Goal: Information Seeking & Learning: Compare options

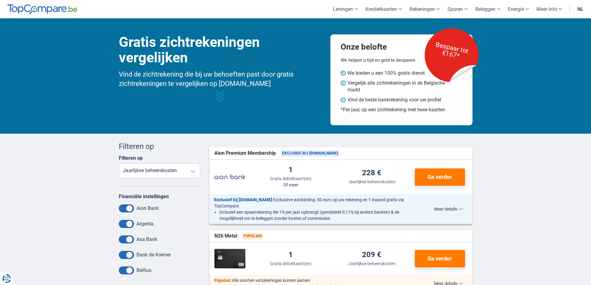
click at [123, 207] on span at bounding box center [126, 209] width 15 height 8
click at [0, 0] on input "checkbox" at bounding box center [0, 0] width 0 height 0
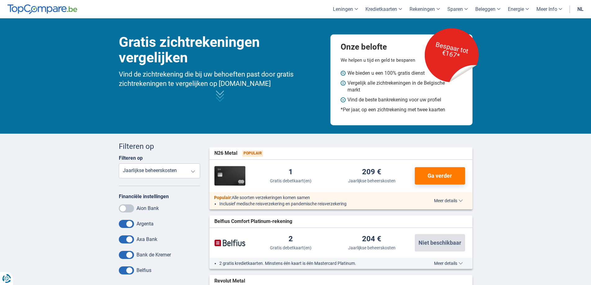
click at [123, 221] on span at bounding box center [126, 224] width 15 height 8
click at [0, 0] on input "checkbox" at bounding box center [0, 0] width 0 height 0
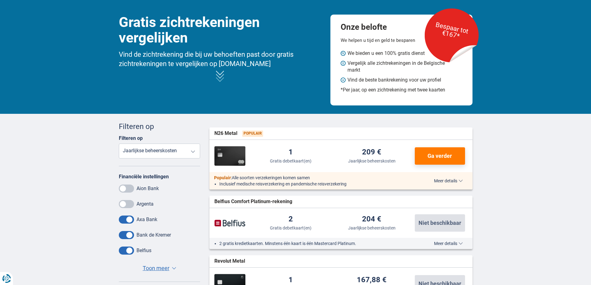
scroll to position [31, 0]
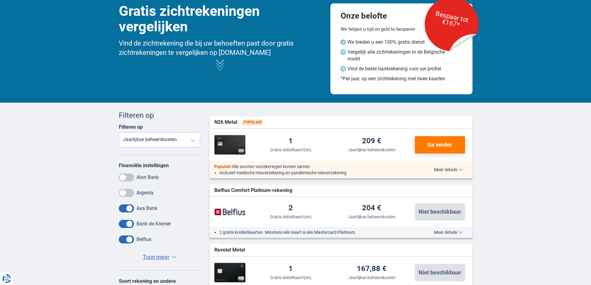
click at [123, 210] on span at bounding box center [126, 209] width 15 height 8
click at [0, 0] on input "checkbox" at bounding box center [0, 0] width 0 height 0
click at [124, 223] on span at bounding box center [126, 224] width 15 height 8
click at [0, 0] on input "checkbox" at bounding box center [0, 0] width 0 height 0
click at [124, 237] on span at bounding box center [126, 240] width 15 height 8
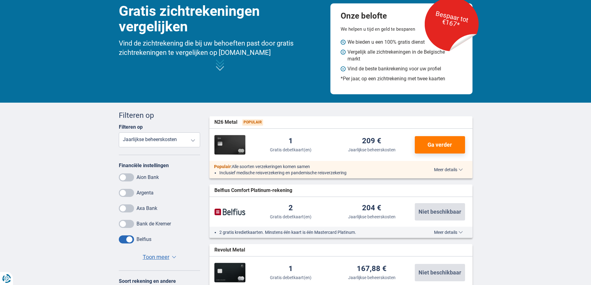
click at [0, 0] on input "checkbox" at bounding box center [0, 0] width 0 height 0
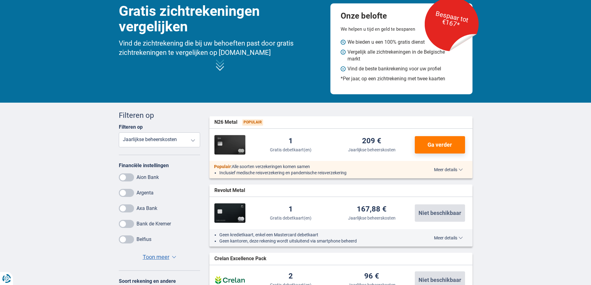
click at [152, 257] on span "Toon meer" at bounding box center [156, 257] width 27 height 8
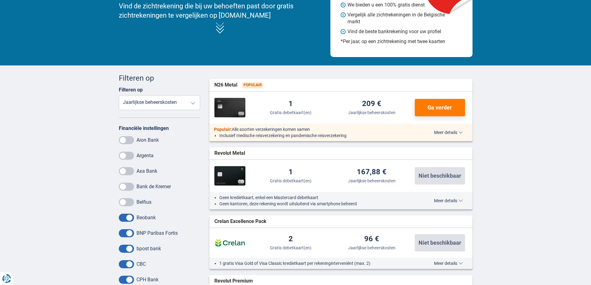
scroll to position [93, 0]
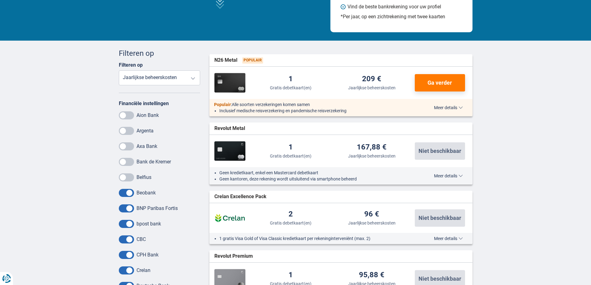
click at [129, 208] on span at bounding box center [126, 209] width 15 height 8
click at [0, 0] on input "checkbox" at bounding box center [0, 0] width 0 height 0
click at [128, 226] on span at bounding box center [126, 224] width 15 height 8
click at [0, 0] on input "checkbox" at bounding box center [0, 0] width 0 height 0
click at [128, 238] on span at bounding box center [126, 240] width 15 height 8
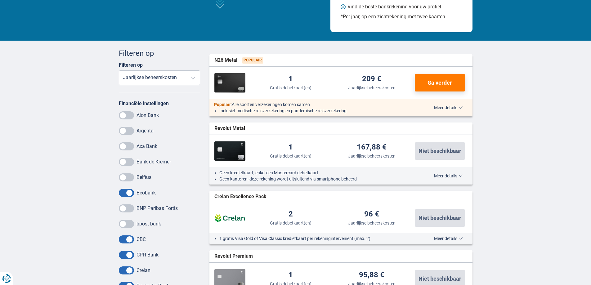
click at [0, 0] on input "checkbox" at bounding box center [0, 0] width 0 height 0
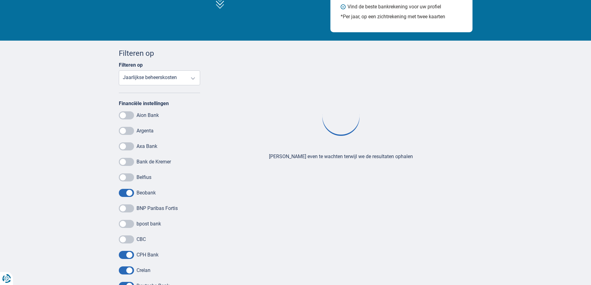
click at [127, 256] on span at bounding box center [126, 255] width 15 height 8
click at [0, 0] on input "checkbox" at bounding box center [0, 0] width 0 height 0
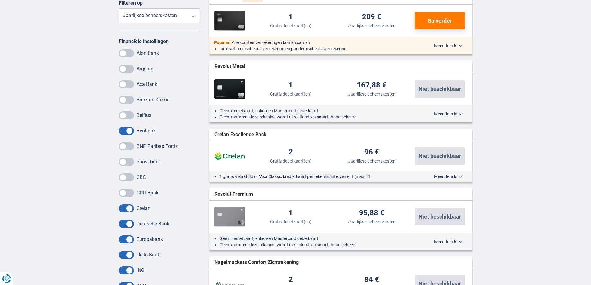
click at [127, 209] on span at bounding box center [126, 209] width 15 height 8
click at [0, 0] on input "checkbox" at bounding box center [0, 0] width 0 height 0
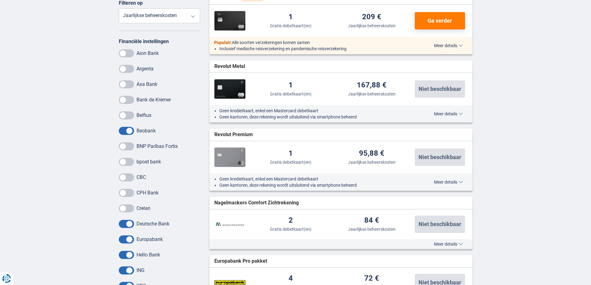
click at [127, 226] on span at bounding box center [126, 224] width 15 height 8
click at [0, 0] on input "checkbox" at bounding box center [0, 0] width 0 height 0
click at [128, 239] on span at bounding box center [126, 240] width 15 height 8
click at [0, 0] on input "checkbox" at bounding box center [0, 0] width 0 height 0
click at [128, 254] on span at bounding box center [126, 255] width 15 height 8
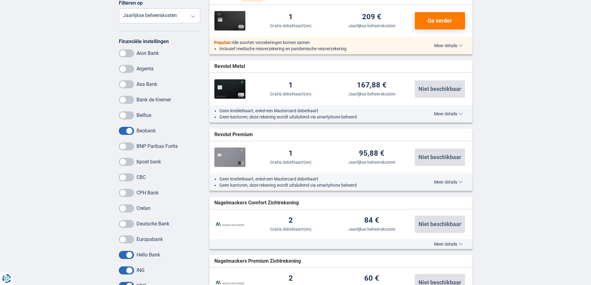
click at [0, 0] on input "checkbox" at bounding box center [0, 0] width 0 height 0
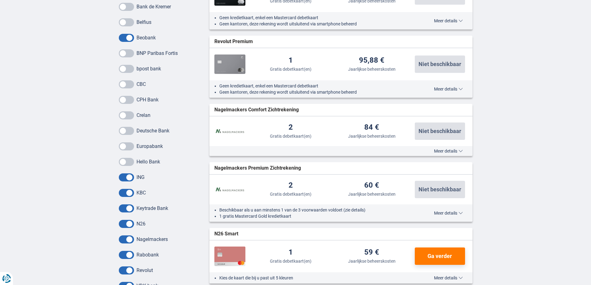
click at [127, 180] on span at bounding box center [126, 177] width 15 height 8
click at [0, 0] on input "checkbox" at bounding box center [0, 0] width 0 height 0
click at [127, 196] on span at bounding box center [126, 193] width 15 height 8
click at [0, 0] on input "checkbox" at bounding box center [0, 0] width 0 height 0
click at [127, 206] on span at bounding box center [126, 209] width 15 height 8
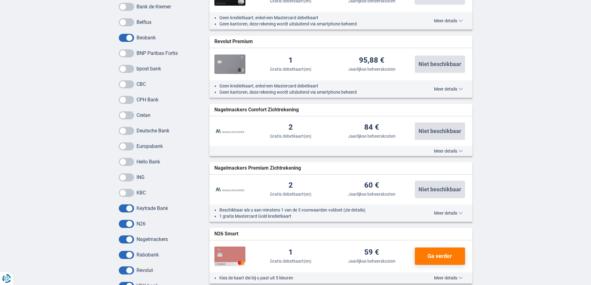
click at [0, 0] on input "checkbox" at bounding box center [0, 0] width 0 height 0
click at [128, 226] on span at bounding box center [126, 224] width 15 height 8
click at [0, 0] on input "checkbox" at bounding box center [0, 0] width 0 height 0
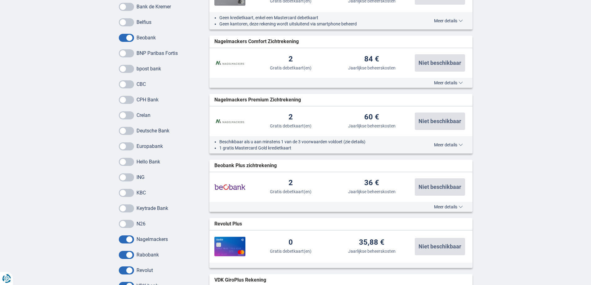
click at [130, 256] on span at bounding box center [126, 255] width 15 height 8
click at [0, 0] on input "checkbox" at bounding box center [0, 0] width 0 height 0
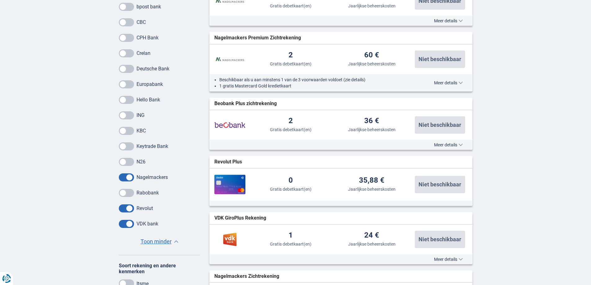
click at [129, 210] on span at bounding box center [126, 209] width 15 height 8
click at [0, 0] on input "checkbox" at bounding box center [0, 0] width 0 height 0
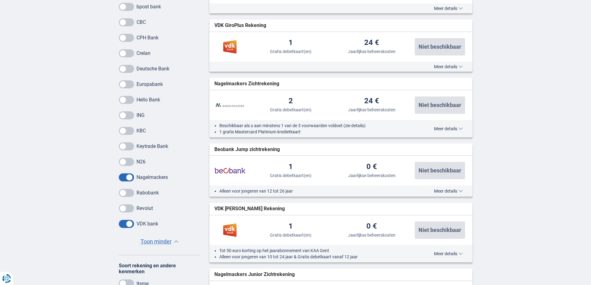
click at [129, 226] on span at bounding box center [126, 224] width 15 height 8
click at [0, 0] on input "checkbox" at bounding box center [0, 0] width 0 height 0
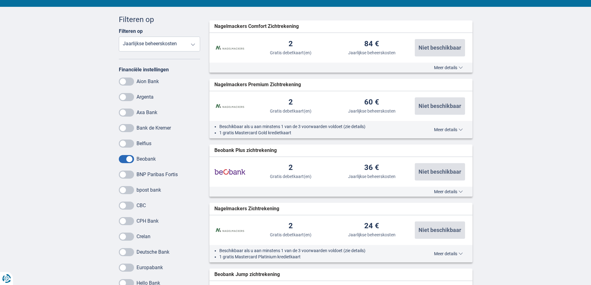
scroll to position [124, 0]
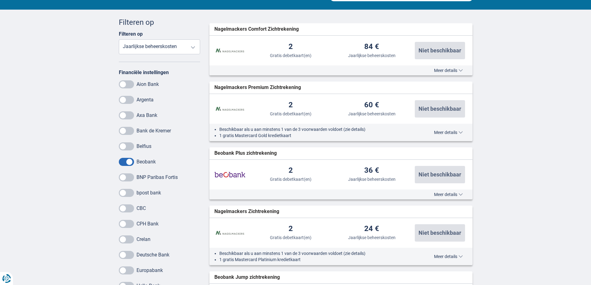
click at [195, 47] on select "Gratis debetkaart(en) Jaarlijkse beheerskosten" at bounding box center [160, 46] width 82 height 15
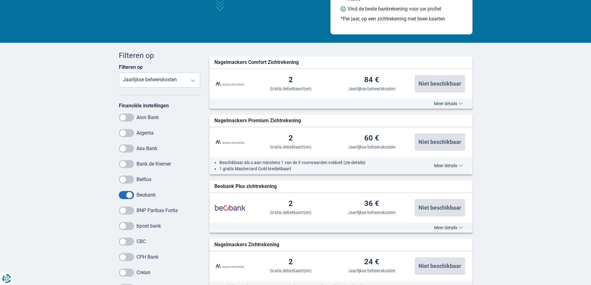
scroll to position [93, 0]
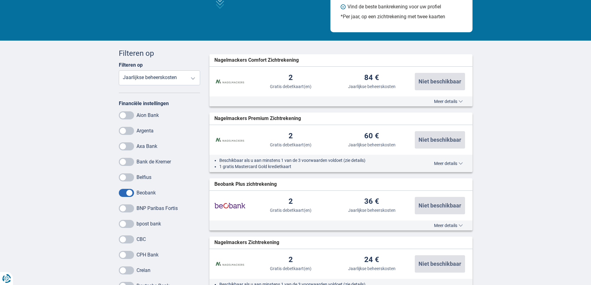
click at [448, 102] on span "Meer details" at bounding box center [448, 101] width 29 height 4
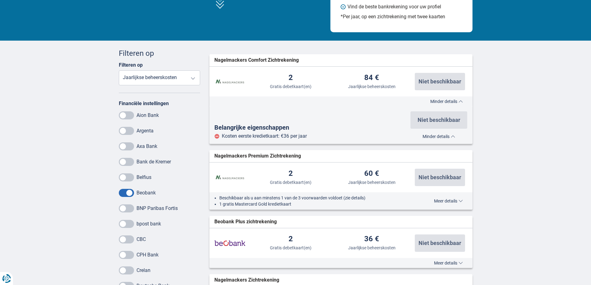
click at [444, 200] on span "Meer details" at bounding box center [448, 201] width 29 height 4
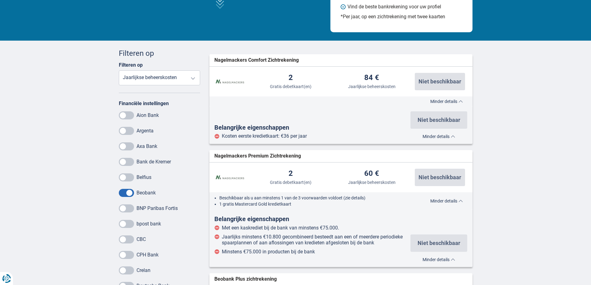
scroll to position [186, 0]
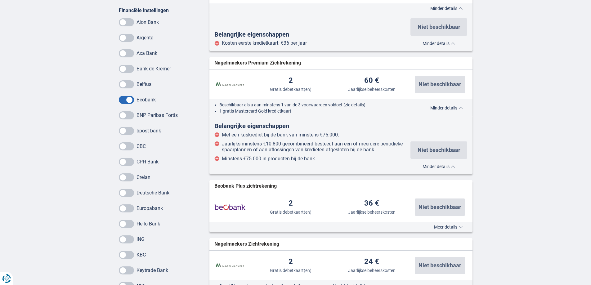
click at [445, 228] on span "Meer details" at bounding box center [448, 227] width 29 height 4
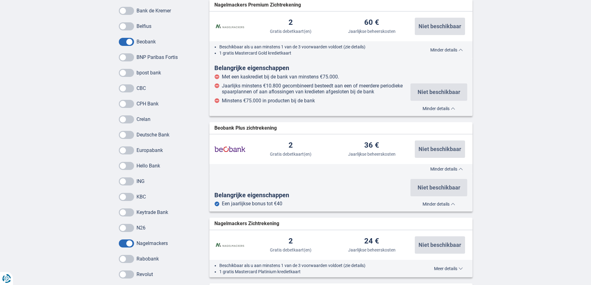
scroll to position [248, 0]
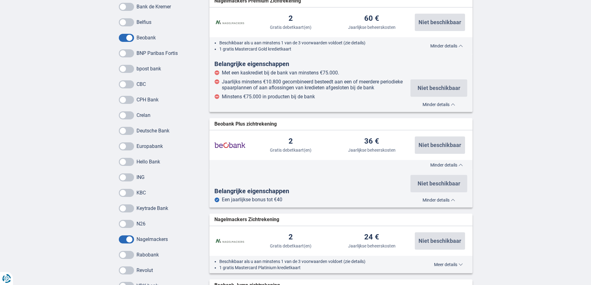
click at [445, 261] on div "Beschikbaar als u aan minstens 1 van de 3 voorwaarden voldoet (zie details) 1 g…" at bounding box center [341, 264] width 263 height 17
click at [449, 263] on span "Meer details" at bounding box center [448, 265] width 29 height 4
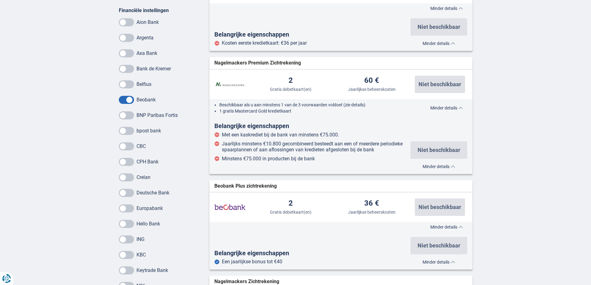
scroll to position [0, 0]
